Goal: Complete application form

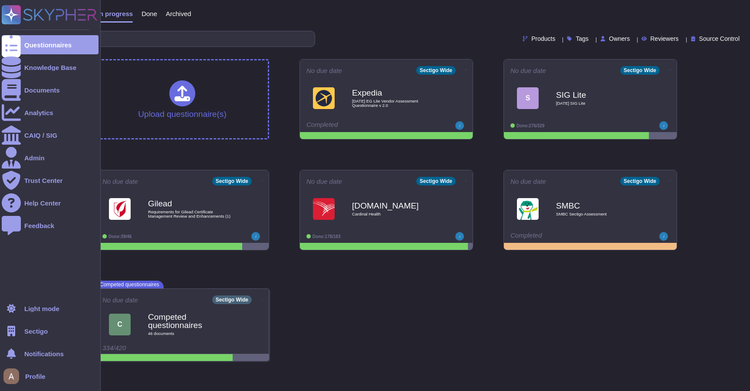
click at [43, 326] on div "Sectigo" at bounding box center [50, 330] width 97 height 19
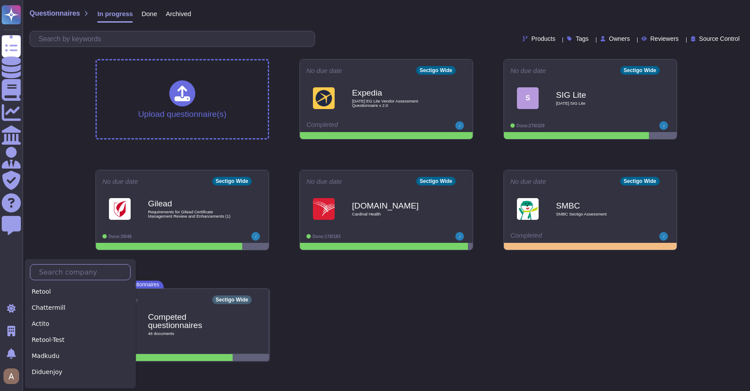
click at [81, 269] on input "text" at bounding box center [82, 271] width 95 height 15
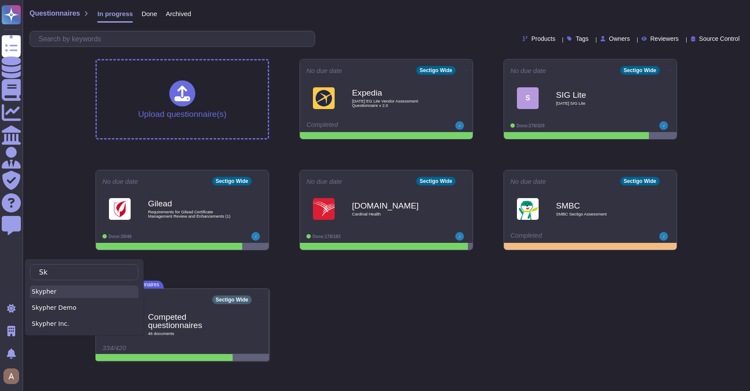
type input "Sk"
click at [77, 293] on div "Skypher" at bounding box center [84, 291] width 108 height 13
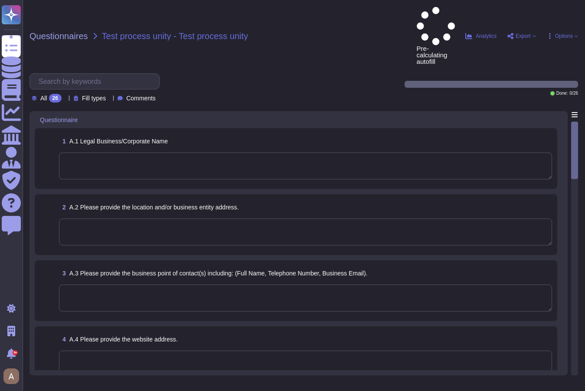
click at [175, 146] on div "1 A.1 Legal Business/Corporate Name" at bounding box center [296, 158] width 523 height 61
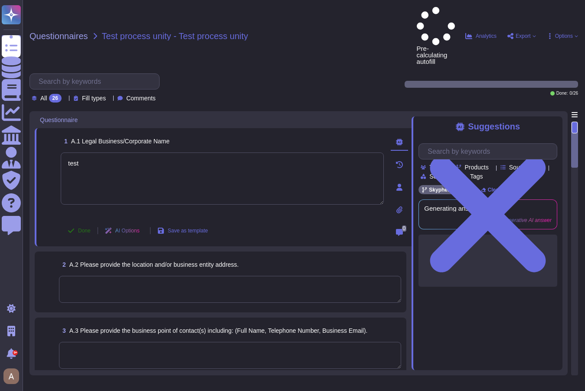
type textarea "test"
click at [87, 228] on span "Done" at bounding box center [84, 230] width 13 height 5
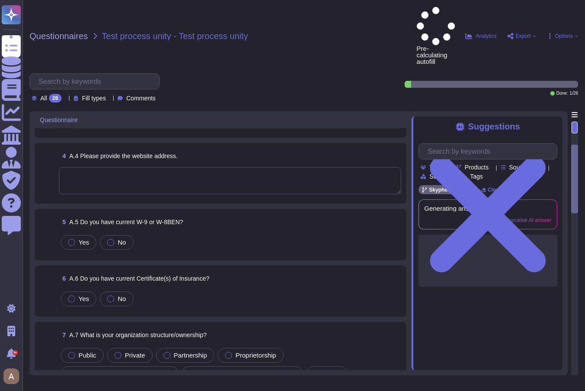
scroll to position [248, 0]
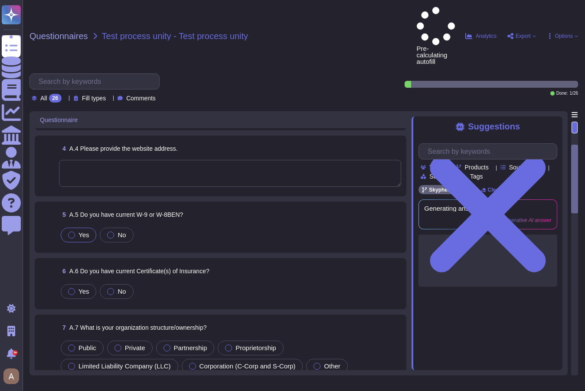
click at [77, 231] on label "Yes" at bounding box center [78, 234] width 21 height 7
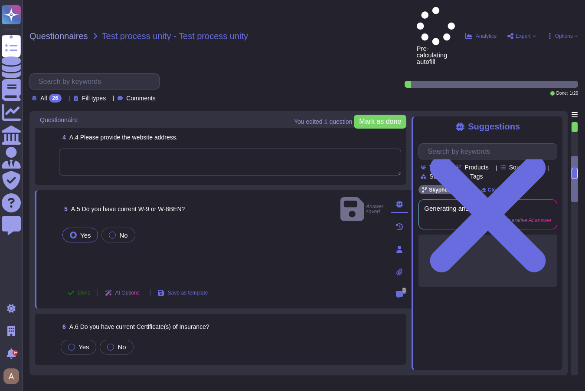
click at [79, 290] on span "Done" at bounding box center [84, 292] width 13 height 5
